Goal: Information Seeking & Learning: Learn about a topic

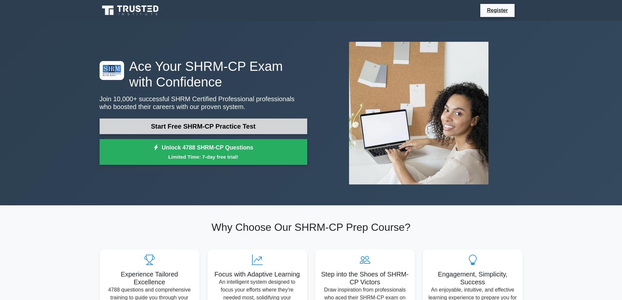
drag, startPoint x: 0, startPoint y: 0, endPoint x: 170, endPoint y: 126, distance: 211.4
click at [170, 126] on link "Start Free SHRM-CP Practice Test" at bounding box center [204, 127] width 208 height 16
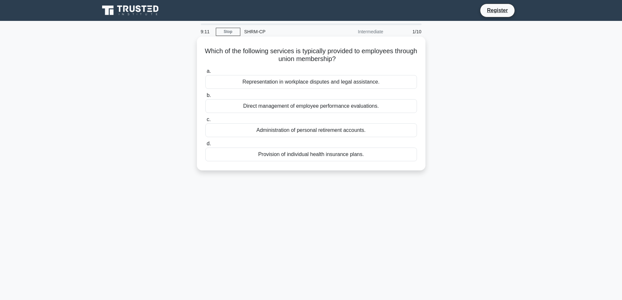
click at [387, 81] on div "Representation in workplace disputes and legal assistance." at bounding box center [311, 82] width 212 height 14
click at [205, 73] on input "a. Representation in workplace disputes and legal assistance." at bounding box center [205, 71] width 0 height 4
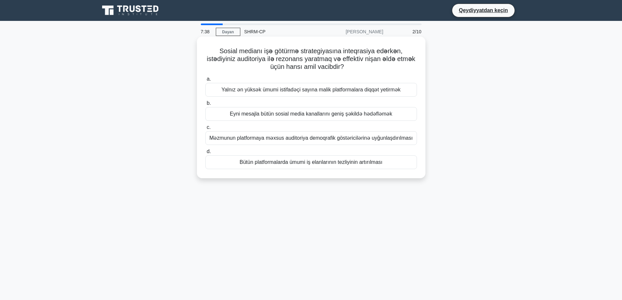
click at [321, 138] on font "Məzmunun platformaya məxsus auditoriya demoqrafik göstəricilərinə uyğunlaşdırıl…" at bounding box center [310, 138] width 203 height 6
click at [205, 130] on input "c. Məzmunun platformaya məxsus auditoriya demoqrafik göstəricilərinə uyğunlaşdı…" at bounding box center [205, 127] width 0 height 4
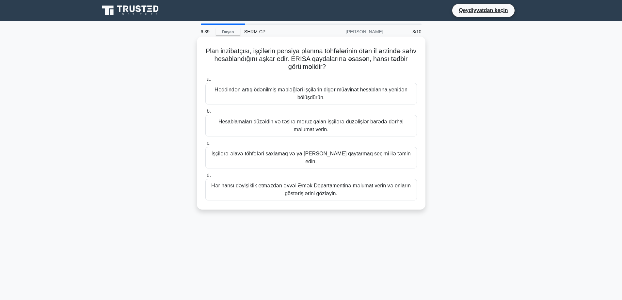
click at [290, 186] on font "Hər hansı dəyişiklik etməzdən əvvəl Əmək Departamentinə məlumat verin və onları…" at bounding box center [310, 189] width 199 height 13
click at [205, 177] on input "d. Hər hansı dəyişiklik etməzdən əvvəl Əmək Departamentinə məlumat verin və onl…" at bounding box center [205, 175] width 0 height 4
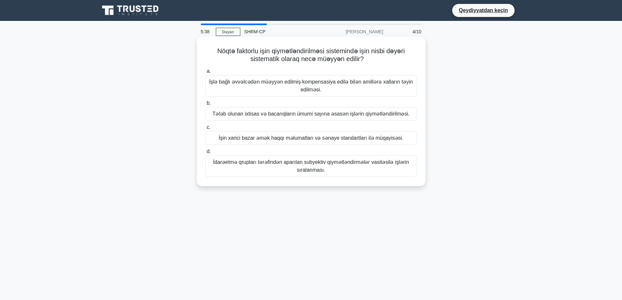
click at [334, 91] on font "İşlə bağlı əvvəlcədən müəyyən edilmiş kompensasiya edilə bilən amillərə xalları…" at bounding box center [311, 86] width 206 height 16
click at [205, 73] on input "a. İşlə bağlı əvvəlcədən müəyyən edilmiş kompensasiya edilə bilən amillərə xall…" at bounding box center [205, 71] width 0 height 4
